Goal: Task Accomplishment & Management: Manage account settings

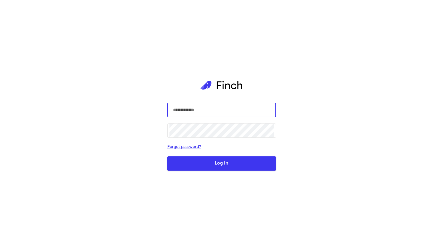
click at [234, 116] on input "text" at bounding box center [221, 110] width 104 height 15
type input "**********"
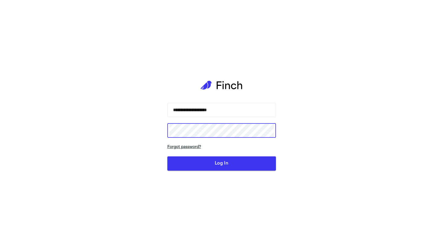
click at [185, 147] on link "Forgot password?" at bounding box center [221, 147] width 109 height 6
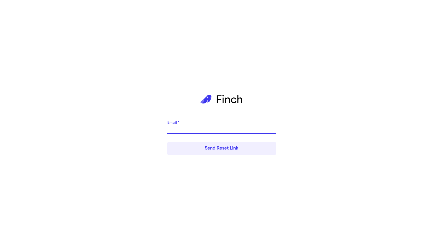
click at [187, 129] on input "Email   *" at bounding box center [221, 129] width 109 height 8
type input "**********"
click at [221, 149] on button "Send Reset Link" at bounding box center [221, 148] width 109 height 13
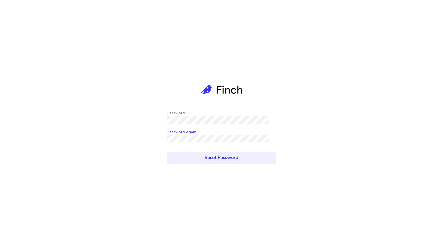
click at [167, 152] on button "Reset Password" at bounding box center [221, 158] width 109 height 13
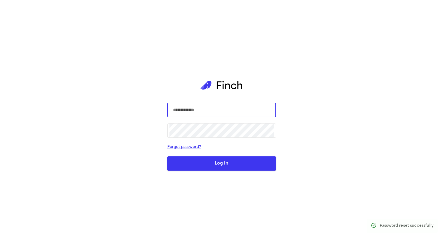
click at [184, 109] on input "text" at bounding box center [221, 110] width 104 height 15
type input "**********"
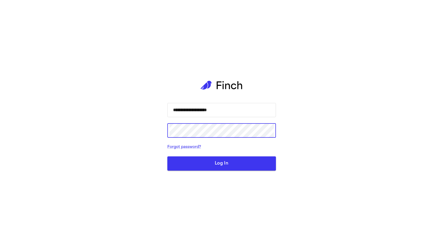
click at [167, 156] on button "Log In" at bounding box center [221, 163] width 109 height 14
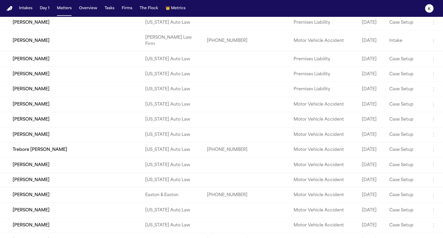
scroll to position [70, 0]
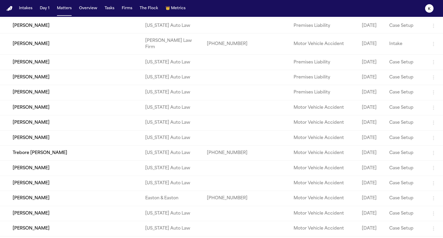
click at [222, 115] on td at bounding box center [227, 107] width 49 height 15
click at [401, 115] on td "Case Setup" at bounding box center [405, 107] width 41 height 15
click at [435, 111] on icon "button" at bounding box center [433, 108] width 6 height 6
click at [434, 144] on div at bounding box center [221, 119] width 443 height 238
click at [434, 111] on icon "button" at bounding box center [433, 108] width 6 height 6
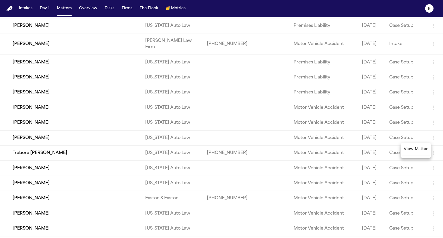
click at [414, 151] on li "View Matter" at bounding box center [415, 149] width 28 height 11
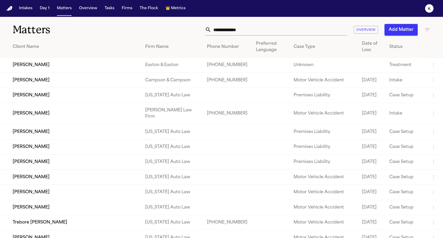
click at [421, 139] on td "Case Setup" at bounding box center [405, 131] width 41 height 15
click at [432, 135] on icon "button" at bounding box center [433, 132] width 6 height 6
click at [423, 155] on li "View Matter" at bounding box center [415, 155] width 28 height 11
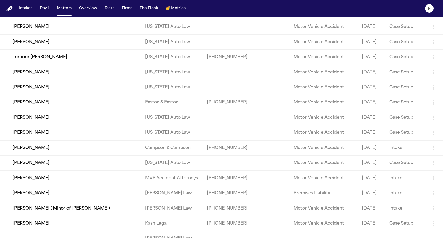
scroll to position [166, 0]
click at [435, 90] on icon "button" at bounding box center [433, 87] width 6 height 6
click at [413, 159] on li "View Matter" at bounding box center [415, 159] width 28 height 11
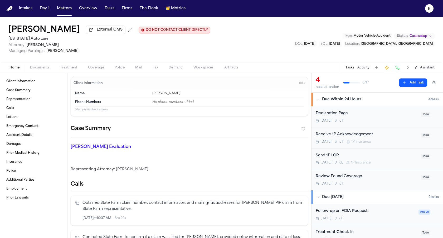
click at [315, 99] on button "Due Within 24 Hours 4 task s" at bounding box center [376, 100] width 131 height 14
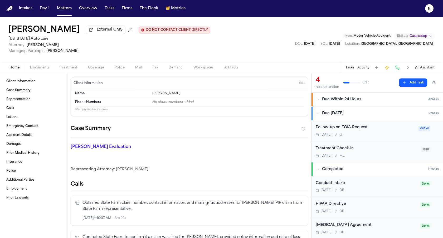
click at [315, 99] on button "Due Within 24 Hours 4 task s" at bounding box center [376, 100] width 131 height 14
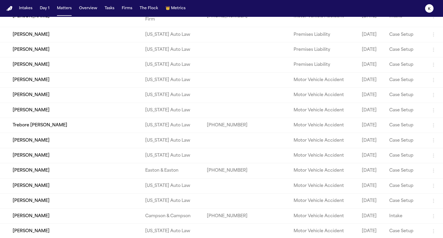
scroll to position [258, 0]
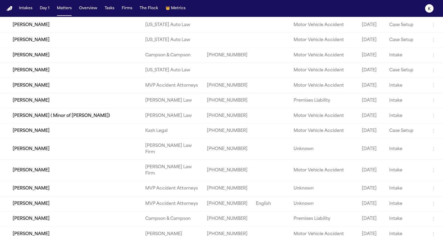
click at [434, 73] on icon "button" at bounding box center [433, 70] width 6 height 6
click at [421, 177] on li "View Matter" at bounding box center [415, 174] width 28 height 11
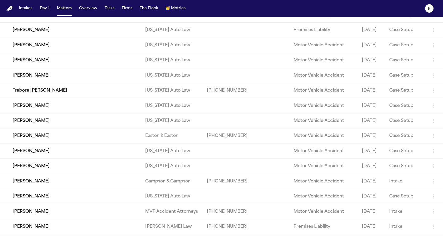
scroll to position [132, 0]
click at [433, 93] on icon "button" at bounding box center [433, 90] width 6 height 6
click at [422, 150] on li "View Matter" at bounding box center [415, 150] width 28 height 11
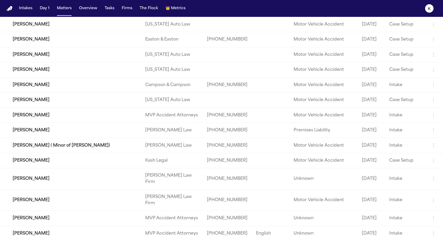
scroll to position [229, 0]
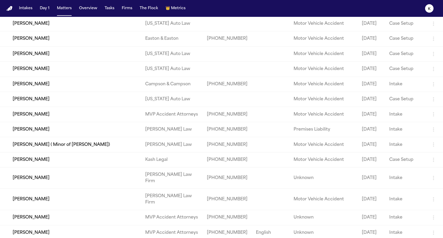
click at [435, 72] on icon "button" at bounding box center [433, 69] width 6 height 6
click at [420, 157] on li "View Matter" at bounding box center [415, 160] width 28 height 11
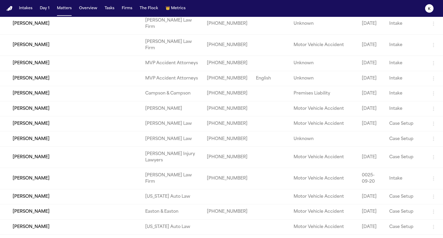
scroll to position [385, 0]
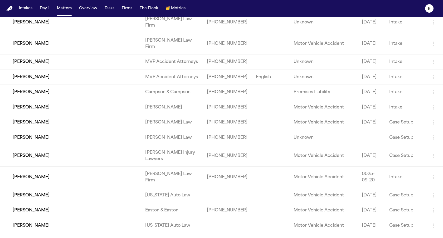
click at [434, 7] on icon "button" at bounding box center [433, 4] width 6 height 6
click at [417, 135] on li "View Matter" at bounding box center [415, 132] width 28 height 11
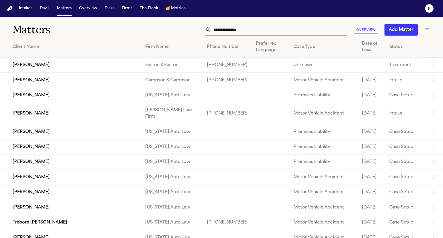
click at [426, 32] on icon "button" at bounding box center [427, 30] width 6 height 6
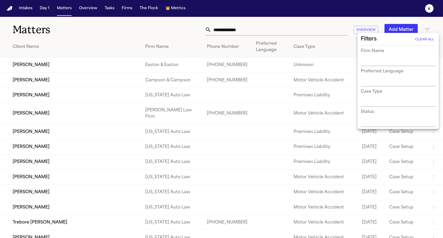
click at [390, 99] on input "text" at bounding box center [394, 102] width 67 height 7
click at [385, 80] on input "text" at bounding box center [394, 82] width 67 height 7
click at [376, 123] on input "text" at bounding box center [394, 122] width 67 height 7
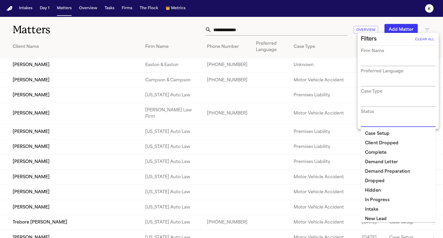
scroll to position [1, 0]
click at [375, 132] on li "Case Setup" at bounding box center [398, 133] width 75 height 9
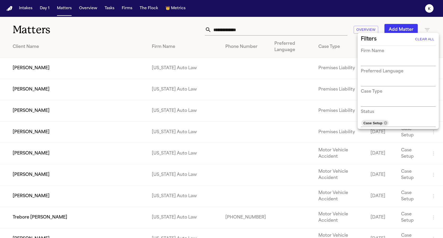
click at [349, 54] on div at bounding box center [221, 119] width 443 height 238
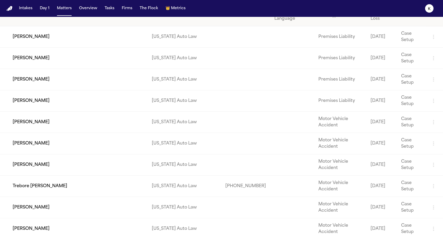
scroll to position [32, 0]
click at [107, 10] on button "Tasks" at bounding box center [109, 8] width 14 height 9
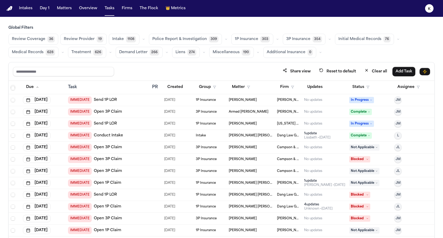
scroll to position [154, 0]
click at [14, 183] on span "Select row" at bounding box center [13, 183] width 4 height 4
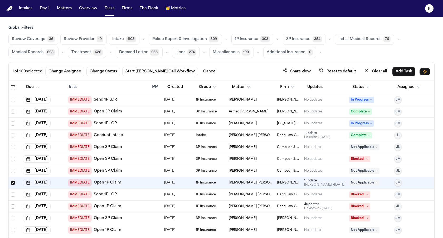
click at [13, 206] on span "Select row" at bounding box center [13, 206] width 4 height 4
